Goal: Communication & Community: Answer question/provide support

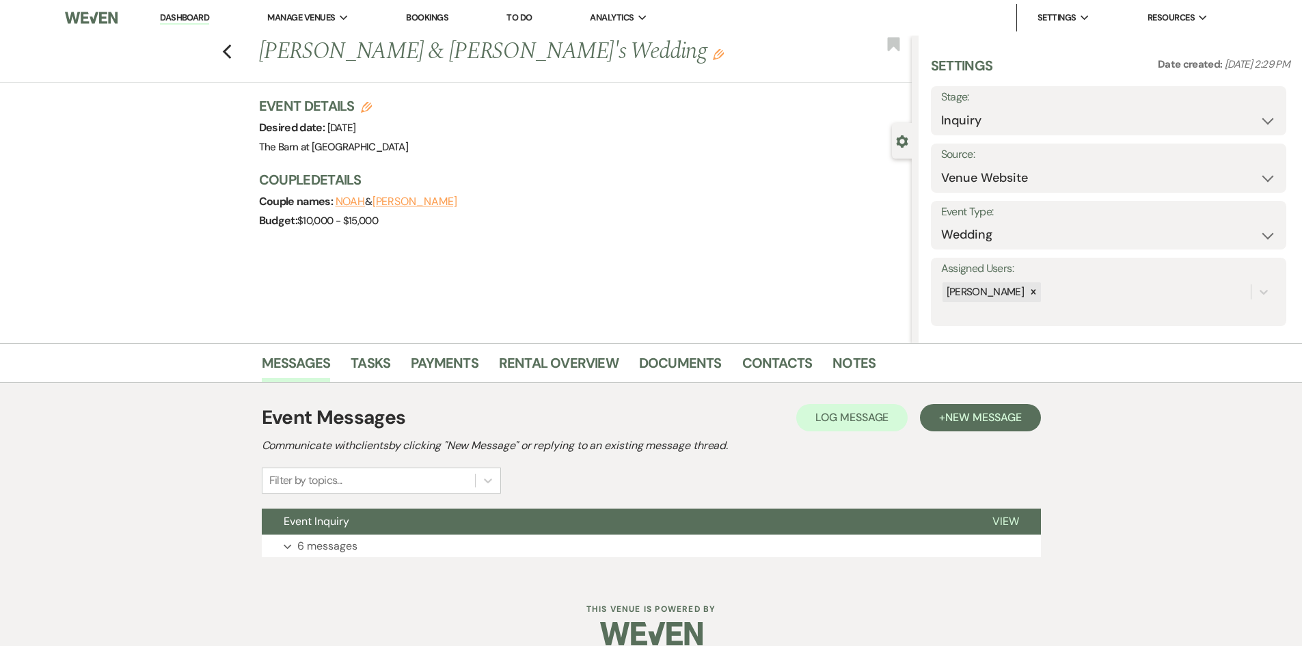
click at [216, 21] on li "Dashboard" at bounding box center [184, 17] width 63 height 27
click at [209, 22] on link "Dashboard" at bounding box center [184, 18] width 49 height 13
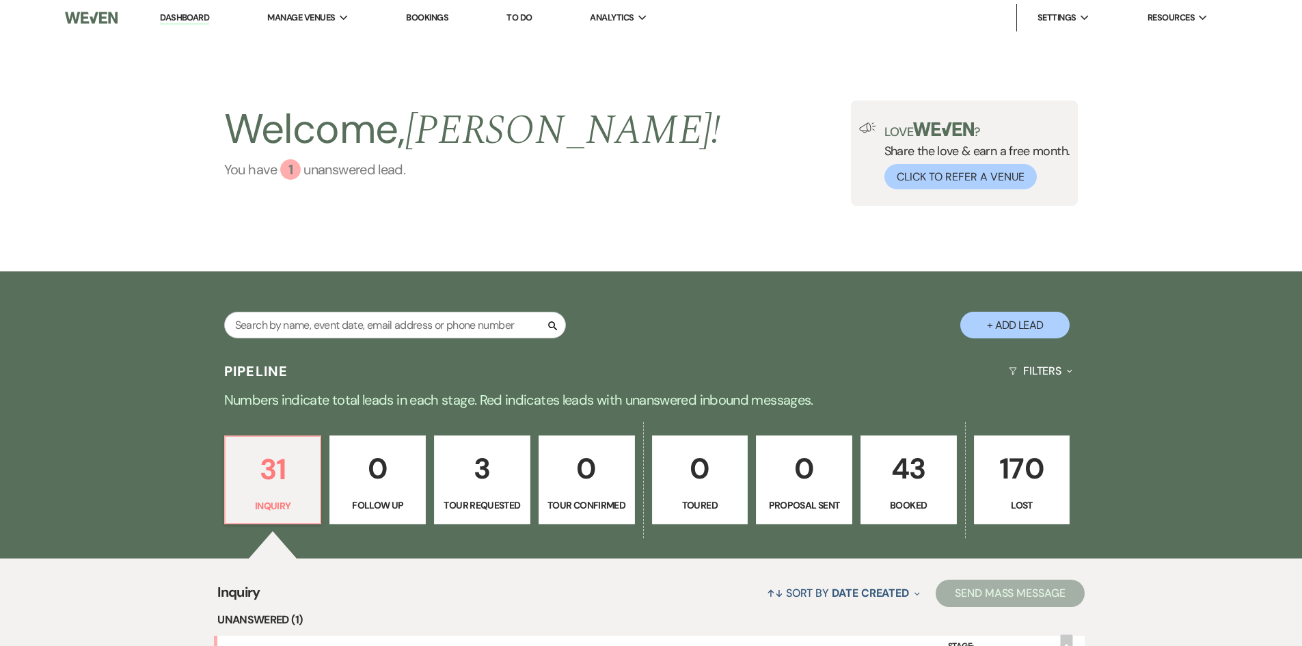
click at [296, 177] on div "1" at bounding box center [290, 169] width 21 height 21
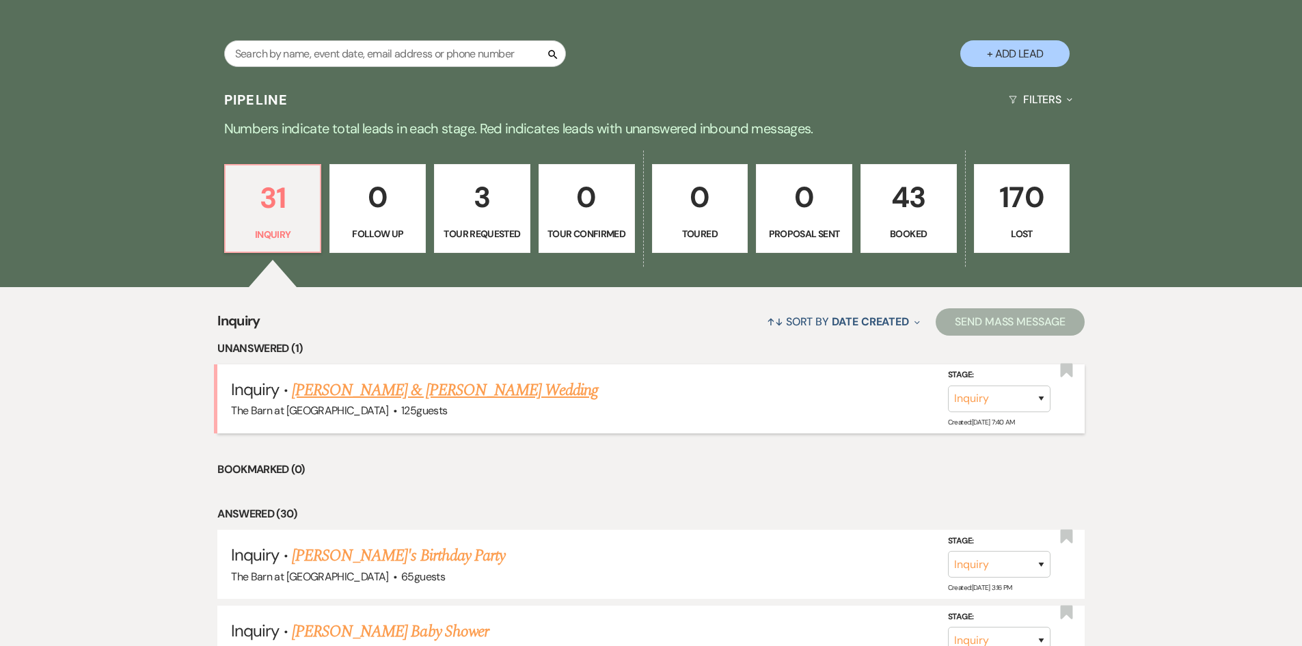
click at [436, 388] on link "[PERSON_NAME] & [PERSON_NAME] Wedding" at bounding box center [445, 390] width 306 height 25
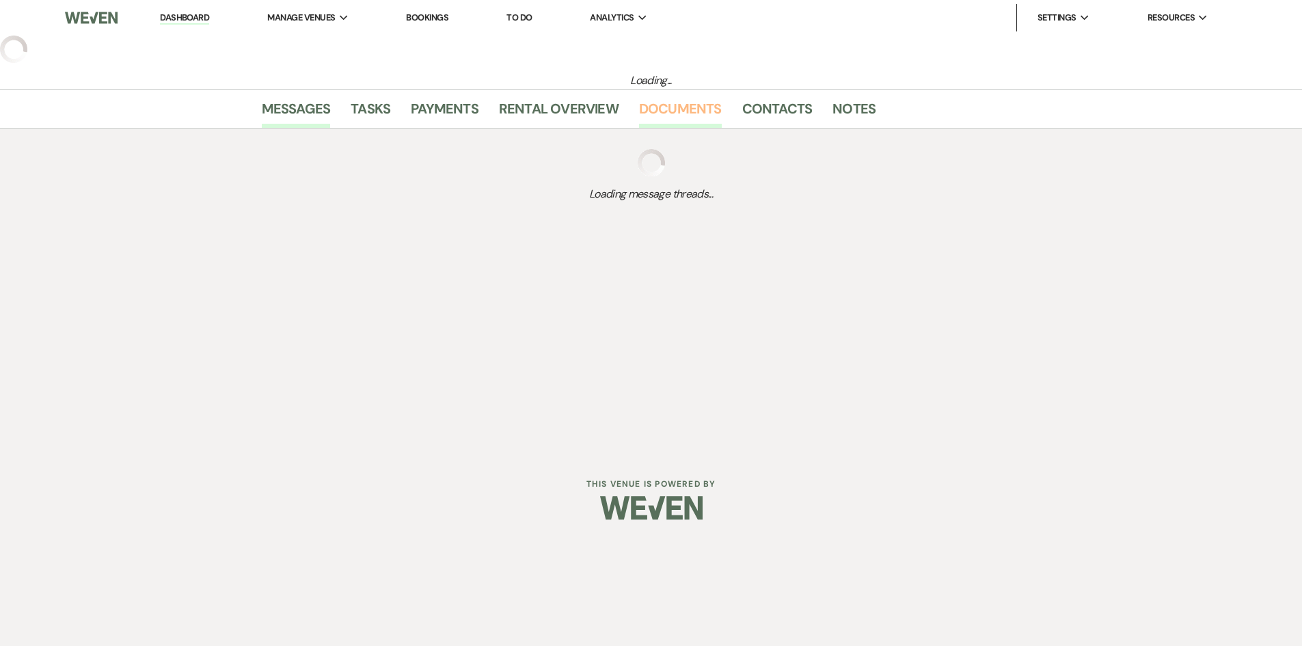
select select "5"
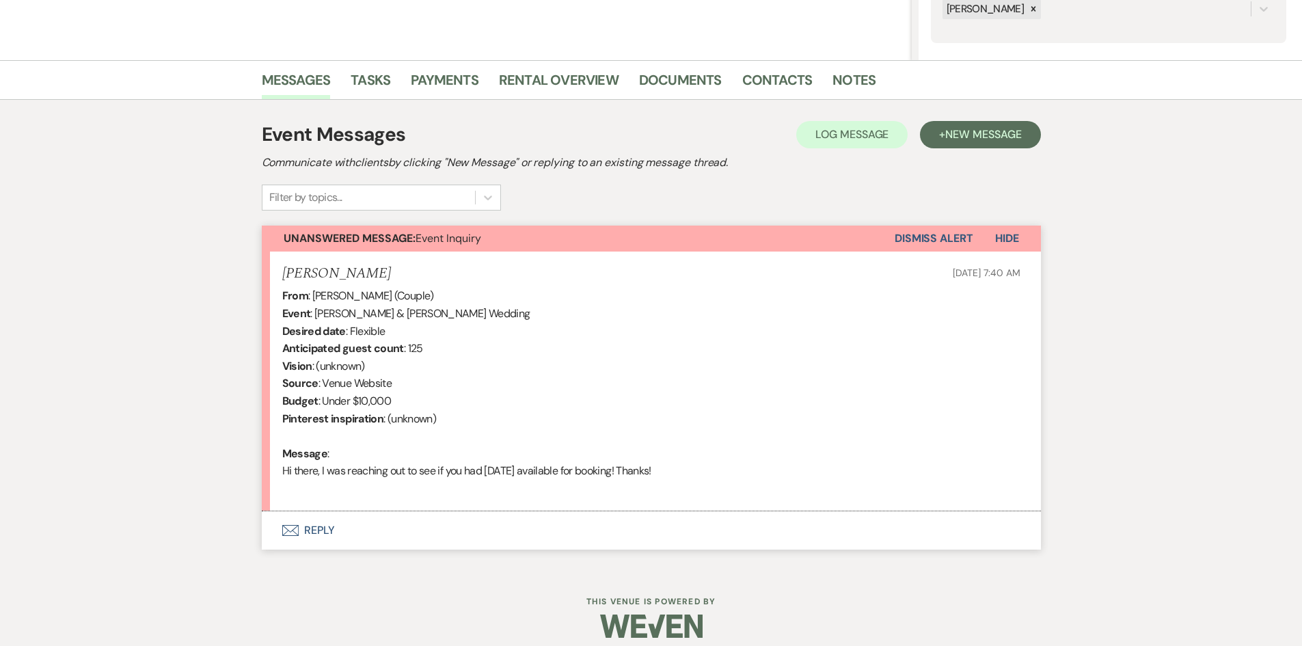
scroll to position [295, 0]
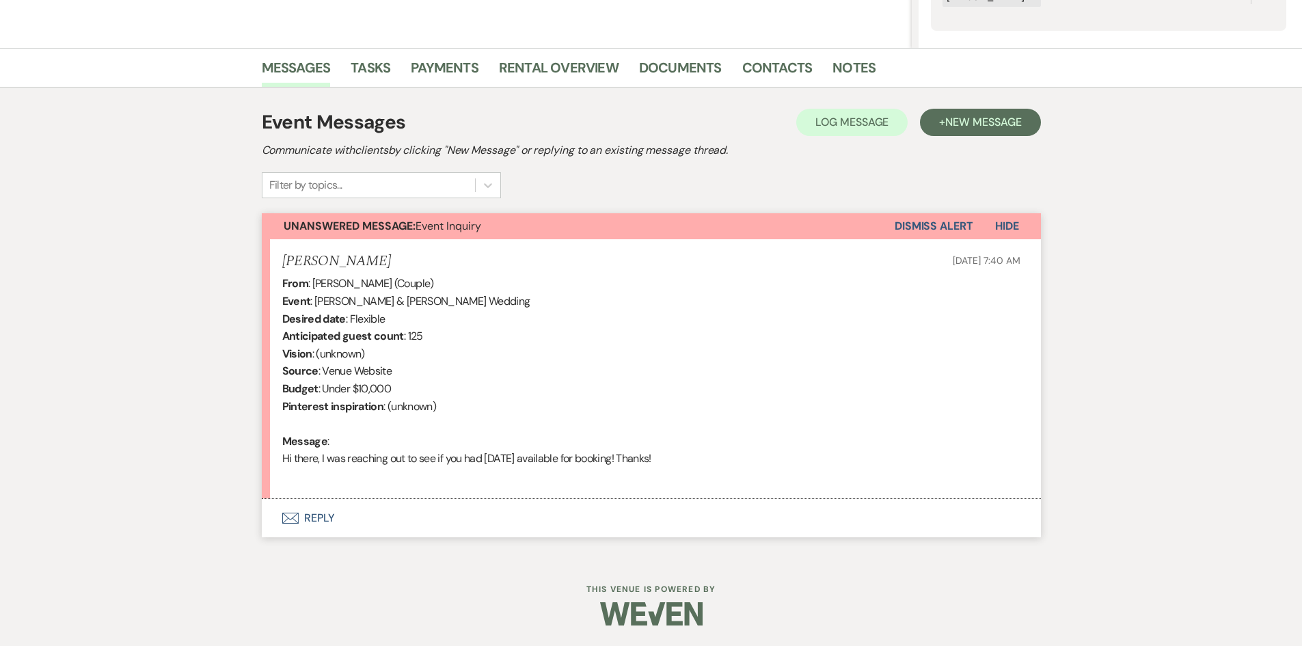
click at [307, 507] on button "Envelope Reply" at bounding box center [651, 518] width 779 height 38
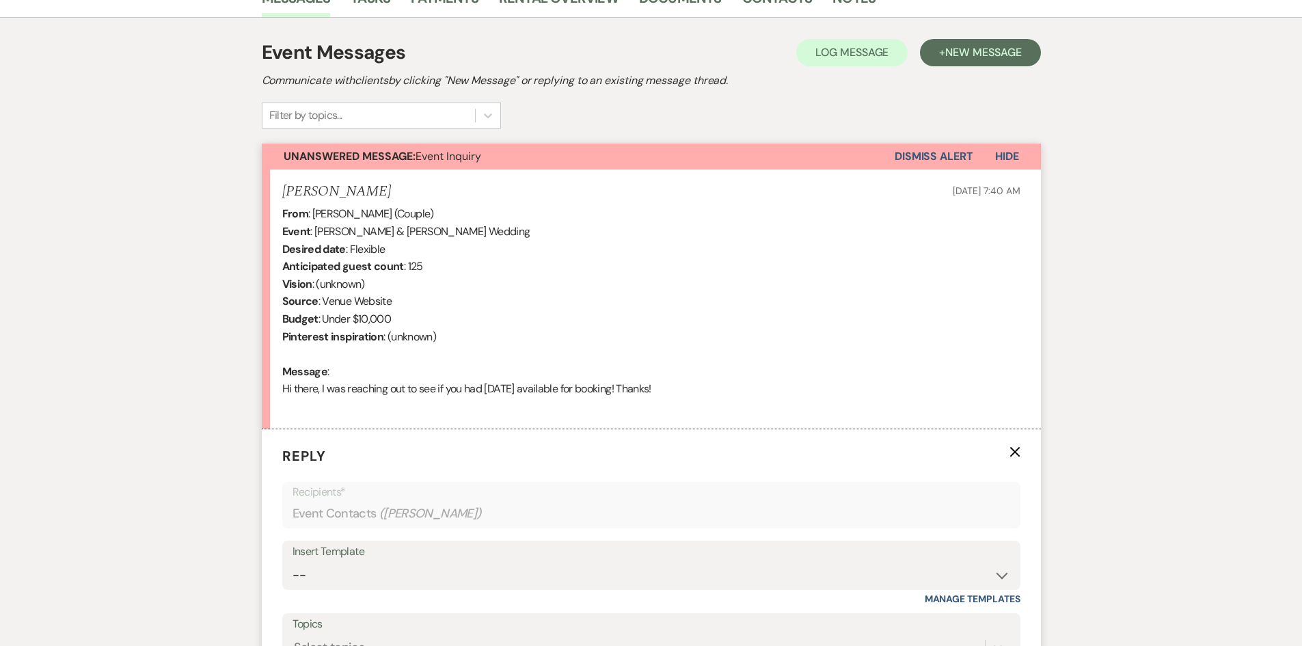
scroll to position [556, 0]
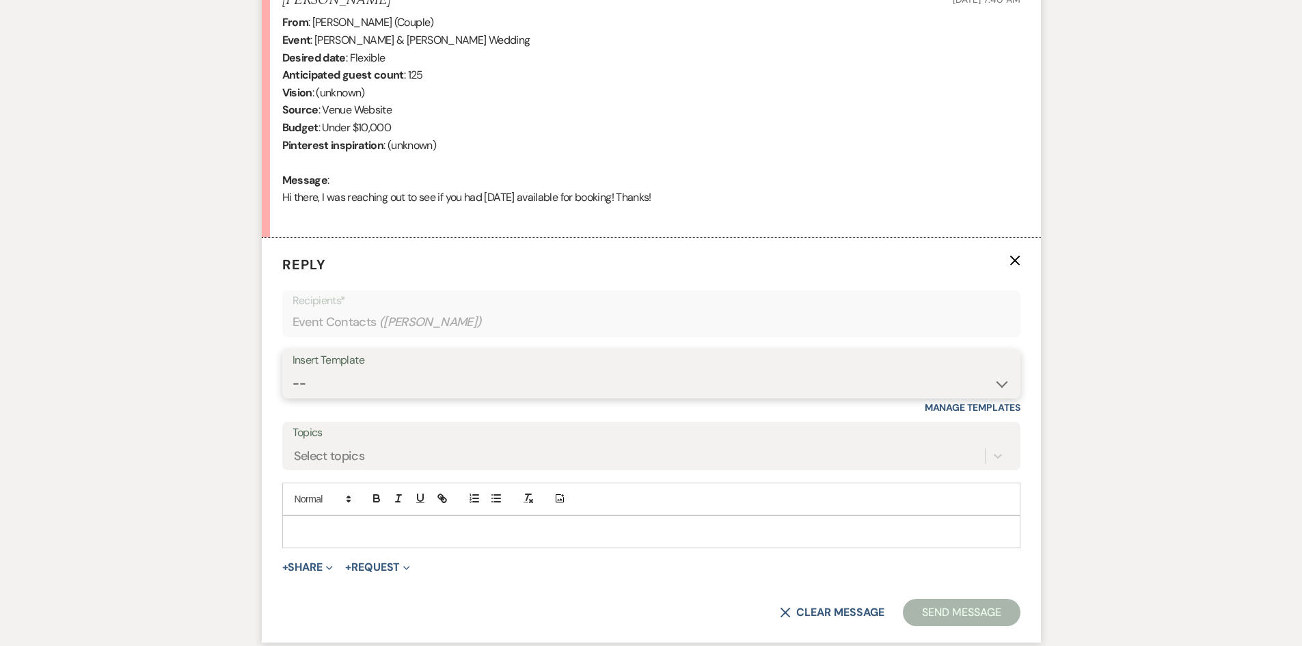
click at [329, 381] on select "-- Tour Request Response Follow Up Hourly rental initial reply Initial Wedding …" at bounding box center [651, 383] width 718 height 27
select select "3855"
click at [292, 370] on select "-- Tour Request Response Follow Up Hourly rental initial reply Initial Wedding …" at bounding box center [651, 383] width 718 height 27
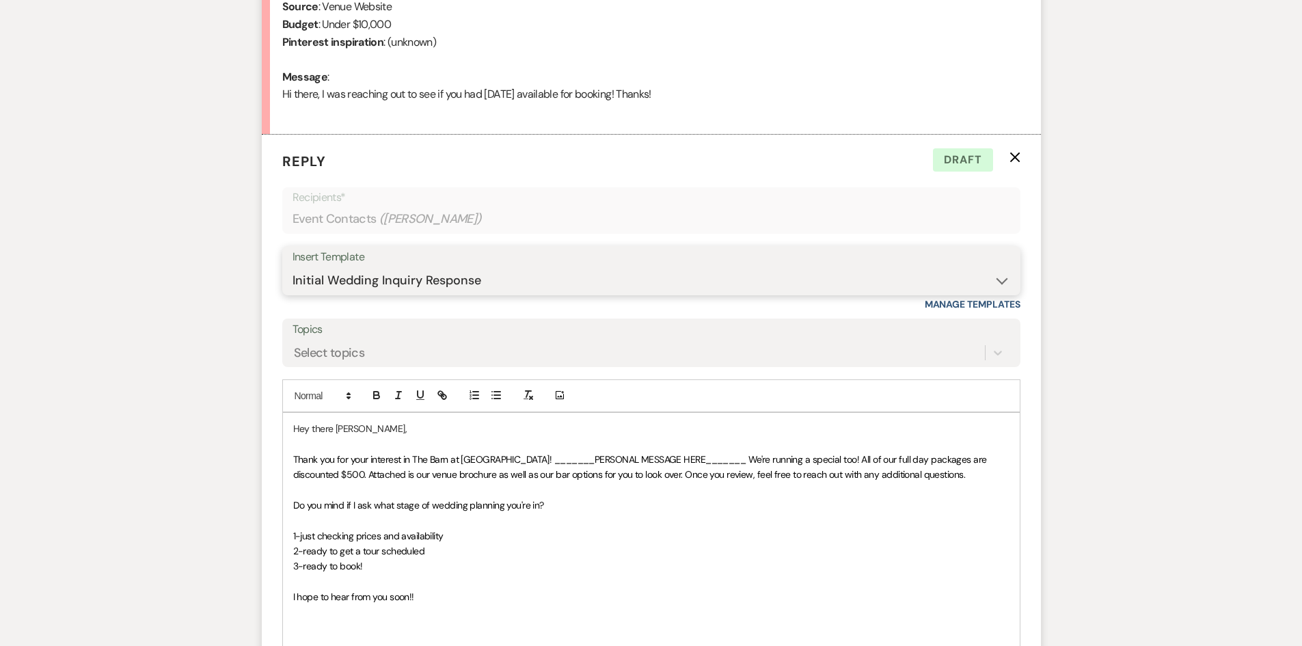
scroll to position [693, 0]
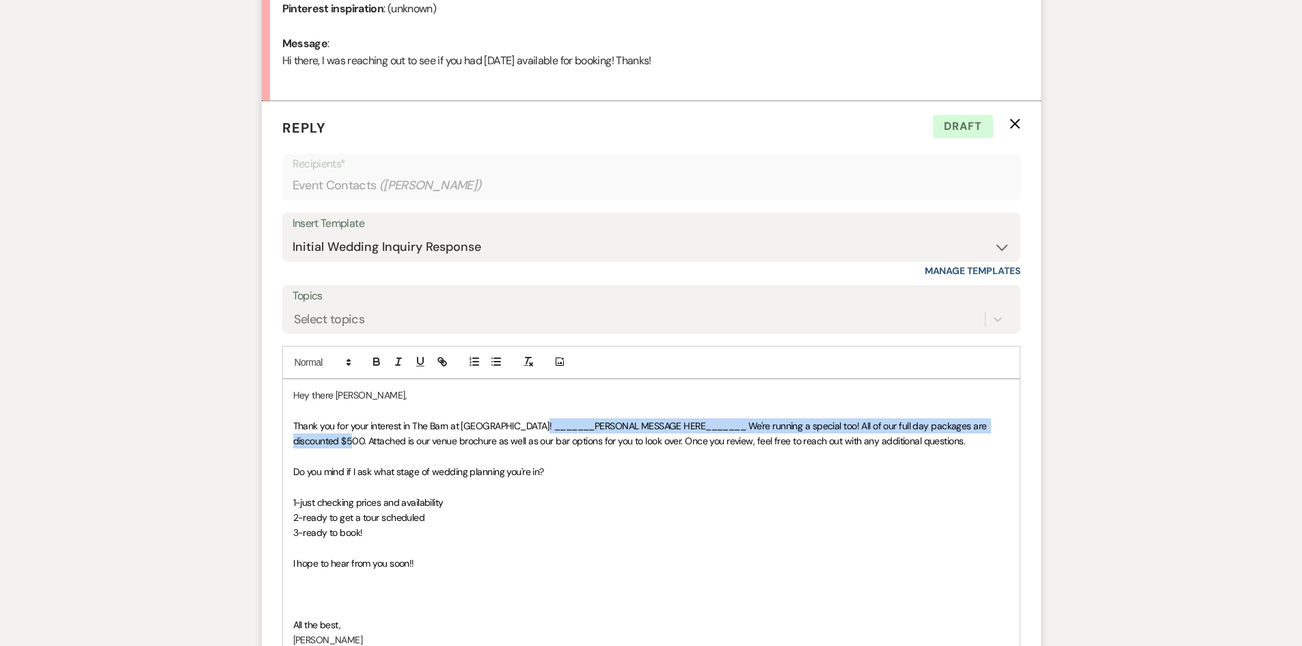
drag, startPoint x: 533, startPoint y: 427, endPoint x: 551, endPoint y: 517, distance: 91.9
click at [365, 435] on span "Thank you for your interest in The Barn at [GEOGRAPHIC_DATA]! _______PERSONAL M…" at bounding box center [641, 433] width 696 height 27
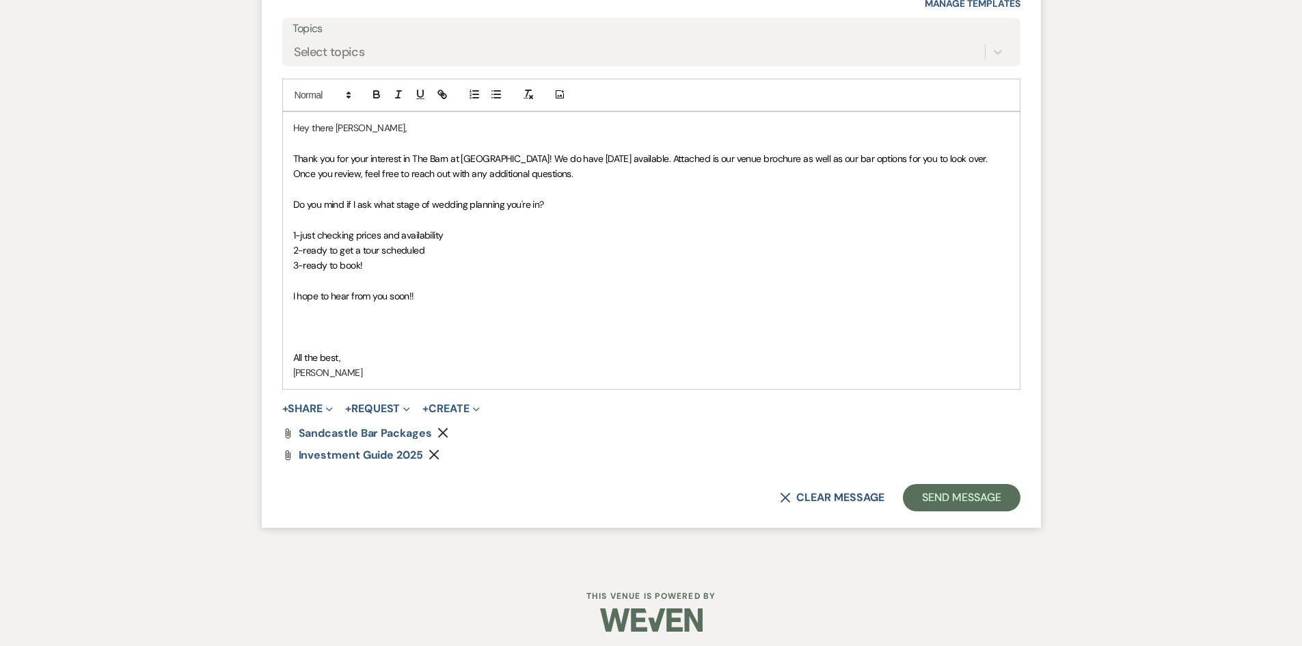
scroll to position [966, 0]
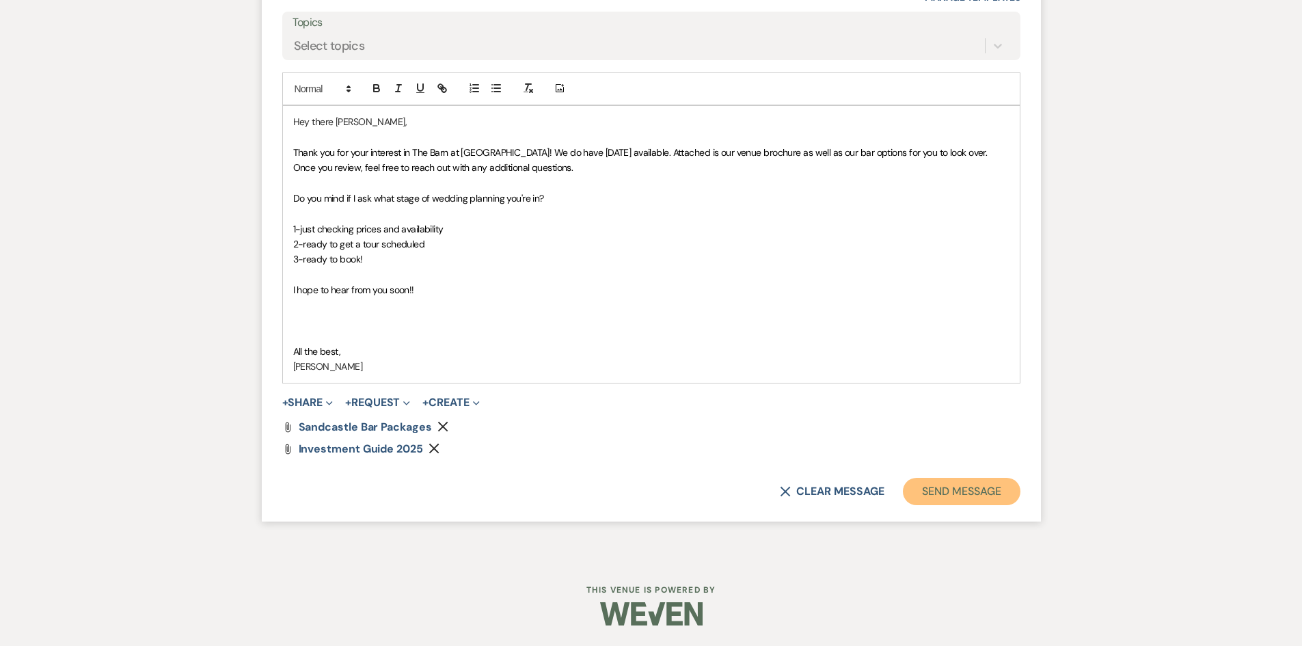
click at [949, 487] on button "Send Message" at bounding box center [961, 491] width 117 height 27
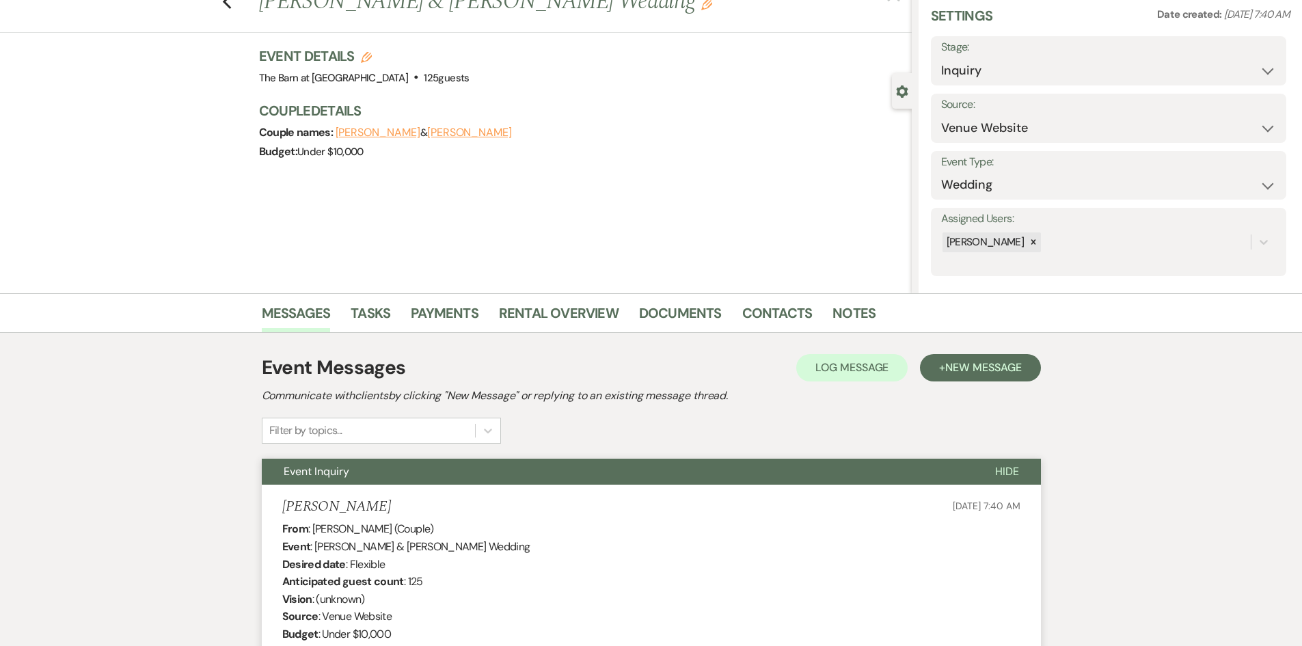
scroll to position [0, 0]
